Goal: Navigation & Orientation: Find specific page/section

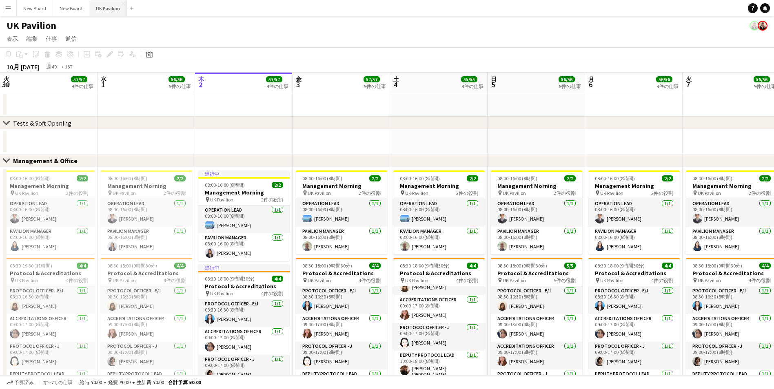
click at [100, 6] on button "UK Pavilion 閉じる" at bounding box center [108, 8] width 38 height 16
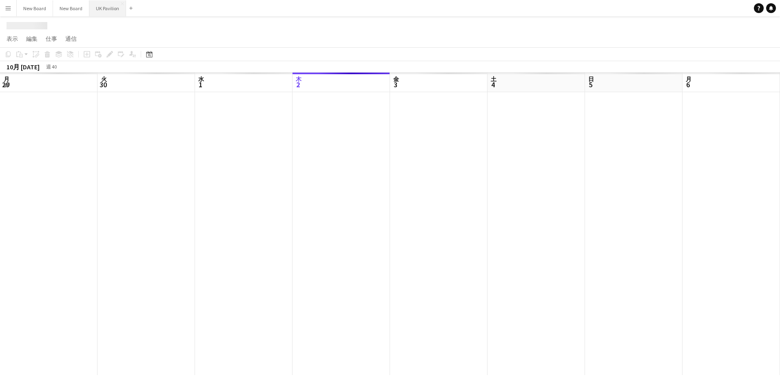
scroll to position [0, 195]
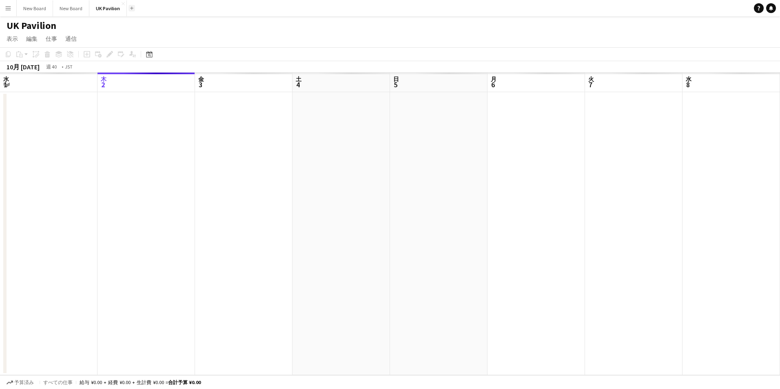
click at [130, 6] on button "追加" at bounding box center [132, 8] width 7 height 7
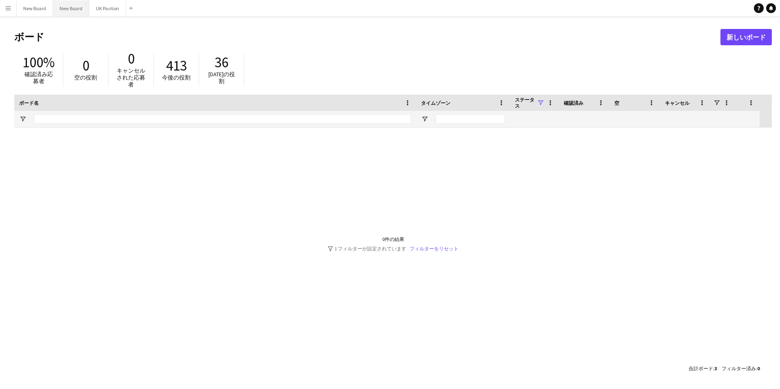
click at [69, 8] on button "New Board 閉じる" at bounding box center [71, 8] width 36 height 16
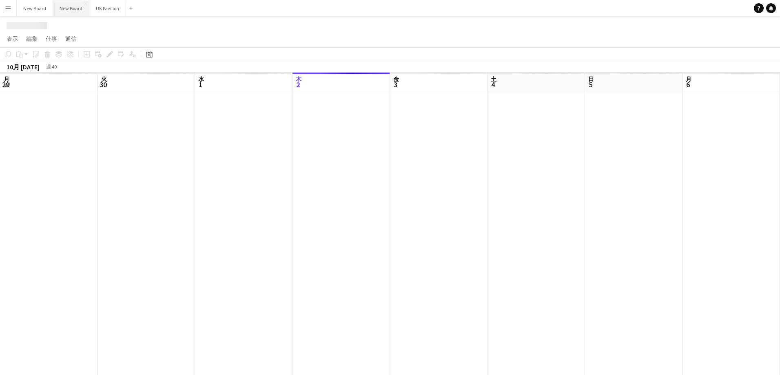
scroll to position [0, 195]
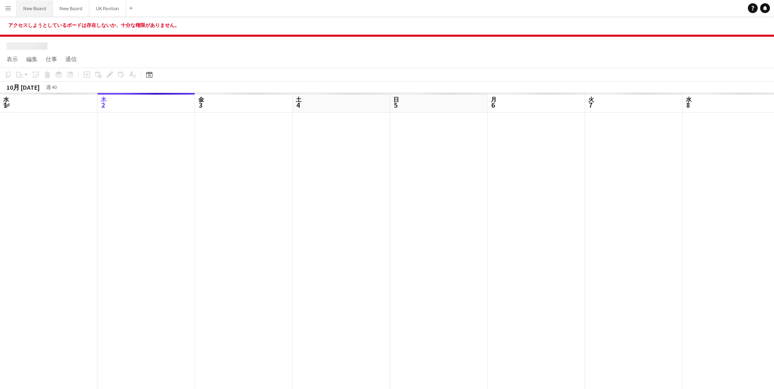
click at [35, 5] on button "New Board 閉じる" at bounding box center [35, 8] width 36 height 16
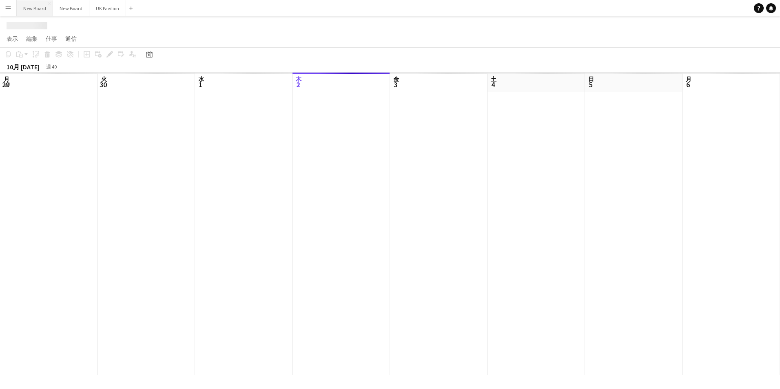
scroll to position [0, 195]
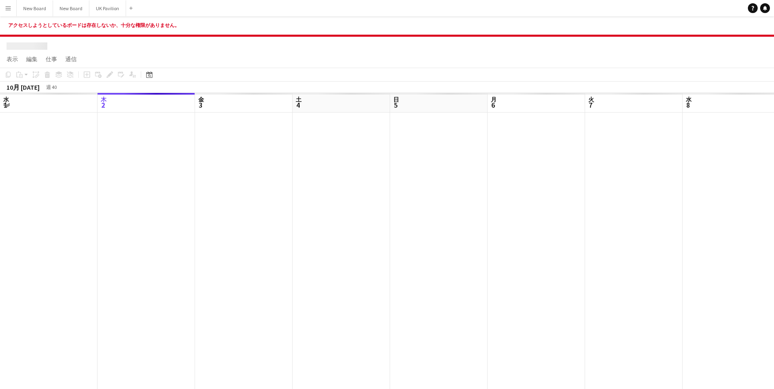
click at [6, 7] on app-icon "メニュー" at bounding box center [8, 8] width 7 height 7
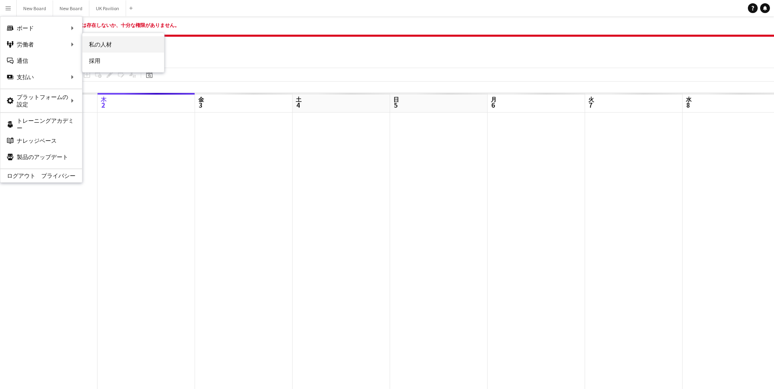
click at [104, 40] on link "私の人材" at bounding box center [123, 44] width 82 height 16
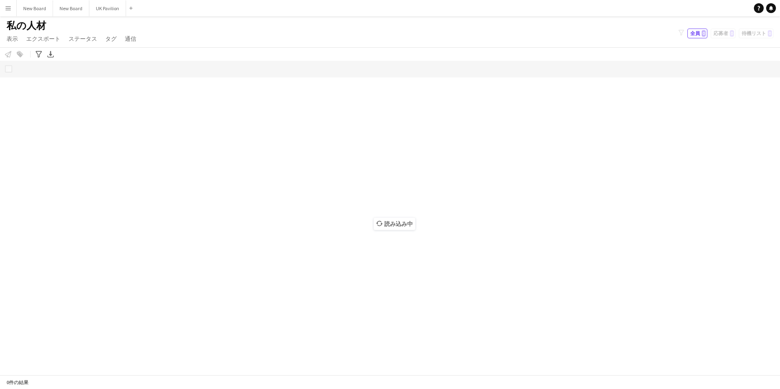
click at [135, 9] on div "追加" at bounding box center [131, 8] width 10 height 16
click at [131, 9] on app-icon "追加" at bounding box center [130, 8] width 3 height 3
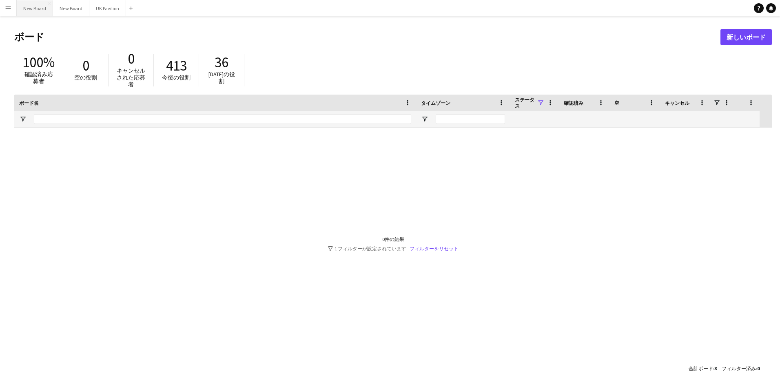
click at [17, 7] on button "New Board 閉じる" at bounding box center [35, 8] width 36 height 16
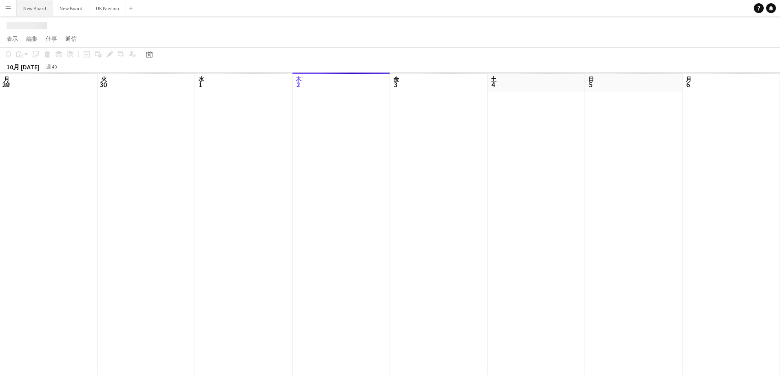
scroll to position [0, 195]
click at [11, 7] on app-icon "メニュー" at bounding box center [8, 8] width 7 height 7
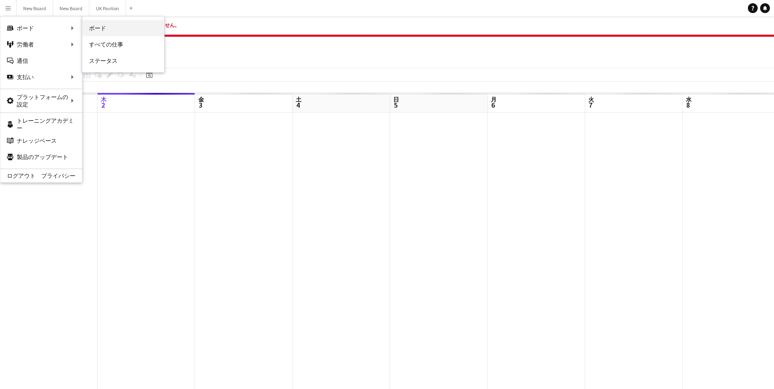
click at [103, 29] on link "ボード" at bounding box center [123, 28] width 82 height 16
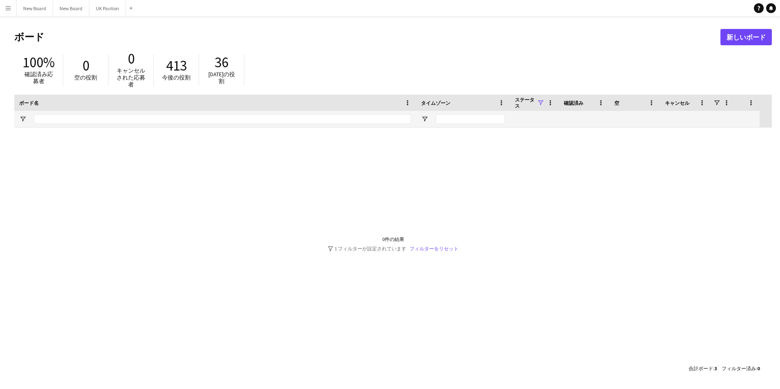
click at [202, 33] on h1 "ボード" at bounding box center [367, 37] width 706 height 12
click at [9, 9] on app-icon "メニュー" at bounding box center [8, 8] width 7 height 7
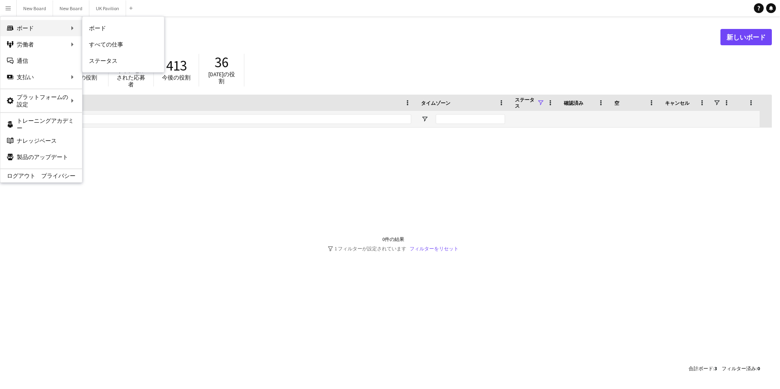
click at [33, 26] on div "ボード ボード" at bounding box center [41, 28] width 82 height 16
click at [101, 29] on link "ボード" at bounding box center [123, 28] width 82 height 16
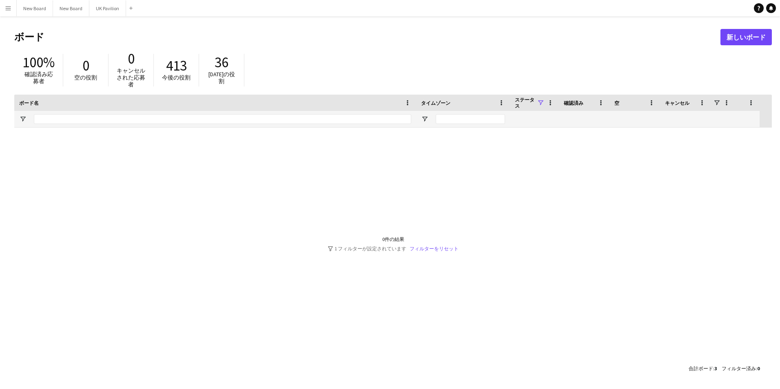
click at [101, 29] on header "ボード 新しいボード" at bounding box center [393, 36] width 758 height 25
drag, startPoint x: 441, startPoint y: 192, endPoint x: 344, endPoint y: 161, distance: 101.4
click at [441, 192] on div at bounding box center [393, 244] width 758 height 233
click at [9, 4] on button "メニュー" at bounding box center [8, 8] width 16 height 16
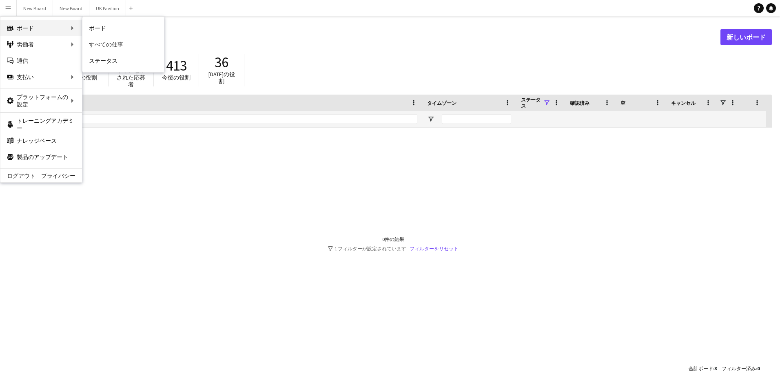
click at [62, 29] on div "ボード ボード" at bounding box center [41, 28] width 82 height 16
click at [103, 26] on link "ボード" at bounding box center [123, 28] width 82 height 16
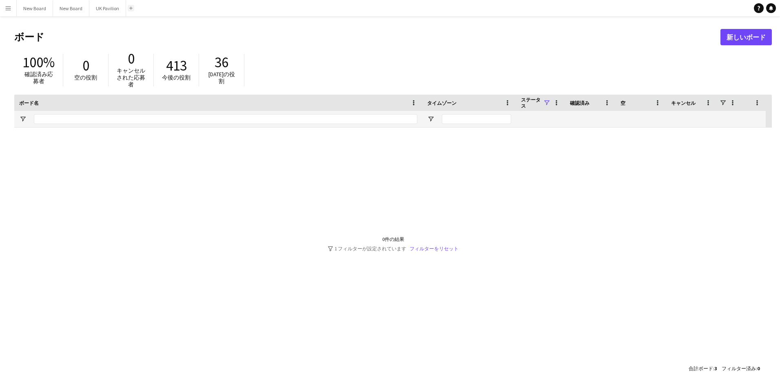
click at [131, 9] on app-icon "追加" at bounding box center [130, 8] width 3 height 3
click at [177, 27] on header "ボード 新しいボード" at bounding box center [393, 36] width 758 height 25
click at [74, 7] on button "New Board 閉じる" at bounding box center [71, 8] width 36 height 16
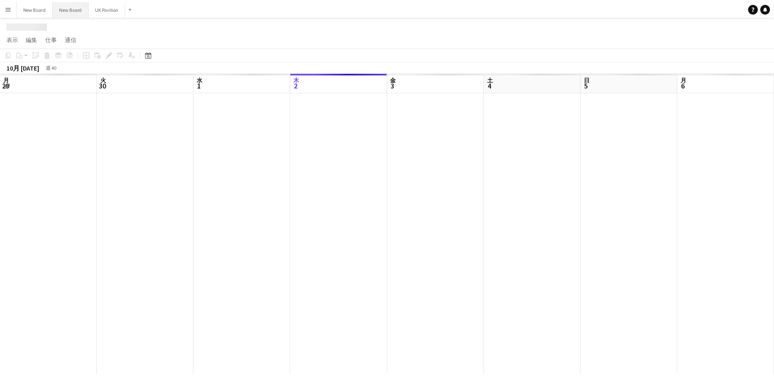
scroll to position [0, 195]
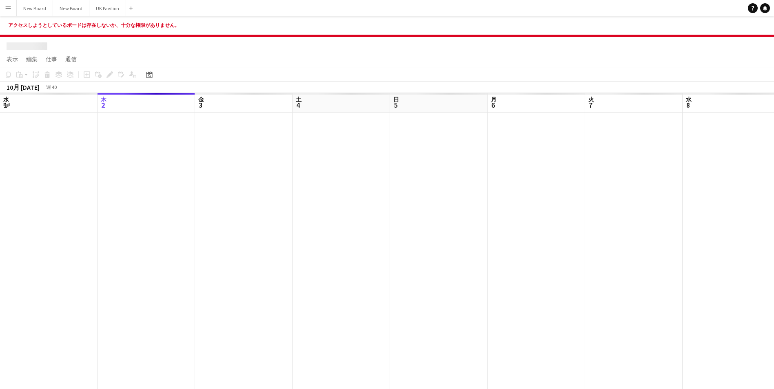
click at [8, 7] on app-icon "メニュー" at bounding box center [8, 8] width 7 height 7
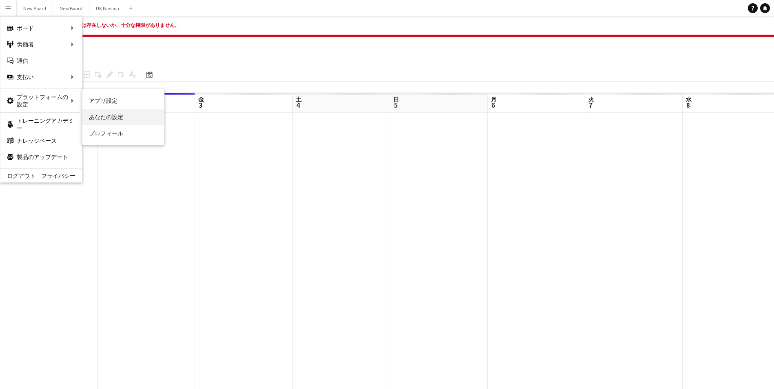
click at [112, 116] on link "あなたの設定" at bounding box center [123, 117] width 82 height 16
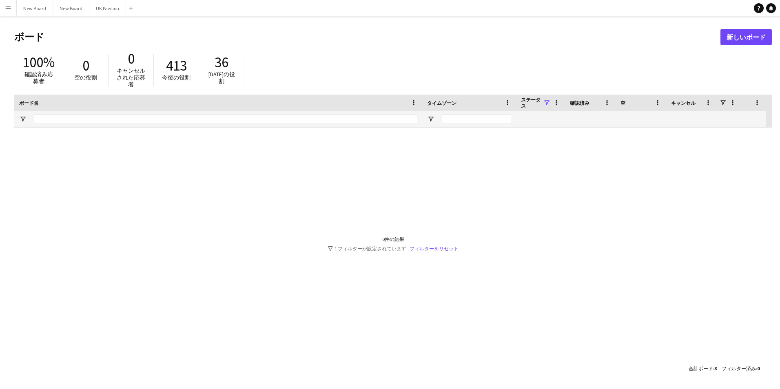
click at [546, 102] on span at bounding box center [546, 102] width 7 height 7
click at [559, 134] on div "(すべて選択)" at bounding box center [588, 133] width 64 height 7
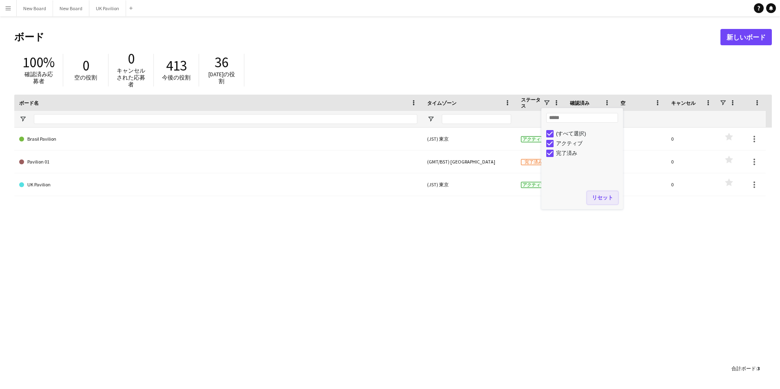
click at [603, 200] on button "リセット" at bounding box center [602, 197] width 31 height 13
click at [601, 197] on button "リセット" at bounding box center [602, 197] width 31 height 13
click at [507, 226] on div "Brasil Pavilion (JST) 東京 アクティブ 100% 0 0 お気に入り Pavilion 01 (GMT/BST) ロンドン 完了済み 0…" at bounding box center [393, 244] width 758 height 233
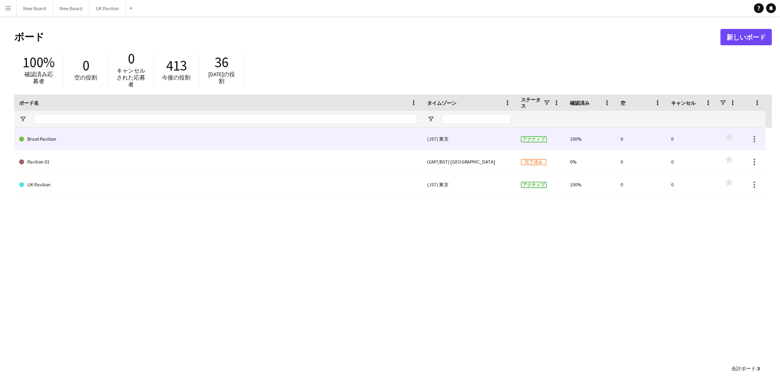
click at [96, 140] on link "Brasil Pavilion" at bounding box center [218, 139] width 398 height 23
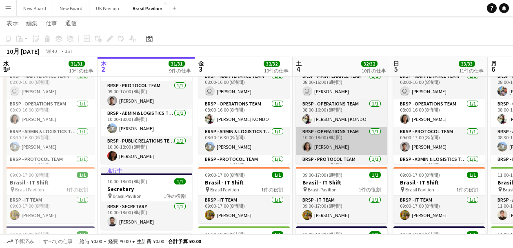
scroll to position [53, 0]
